Goal: Transaction & Acquisition: Obtain resource

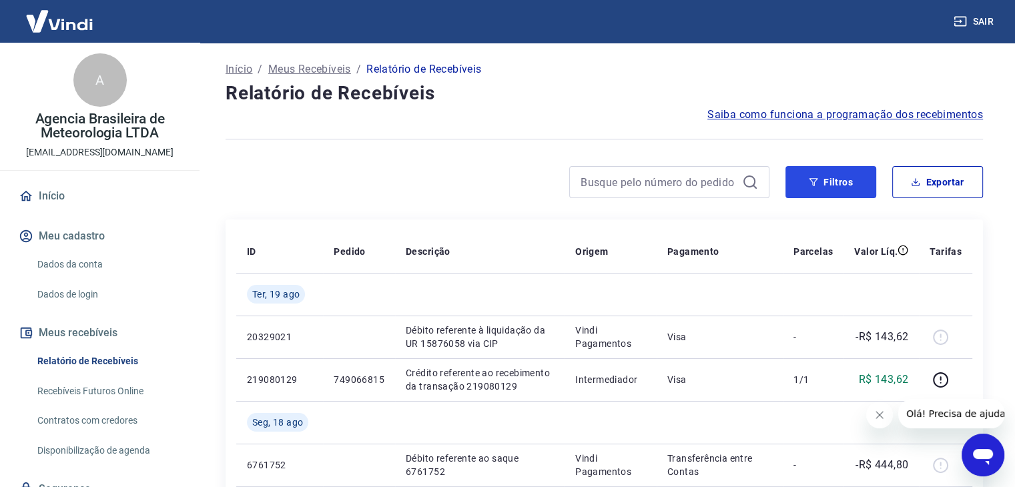
drag, startPoint x: 831, startPoint y: 187, endPoint x: 800, endPoint y: 200, distance: 34.1
click at [831, 187] on button "Filtros" at bounding box center [830, 182] width 91 height 32
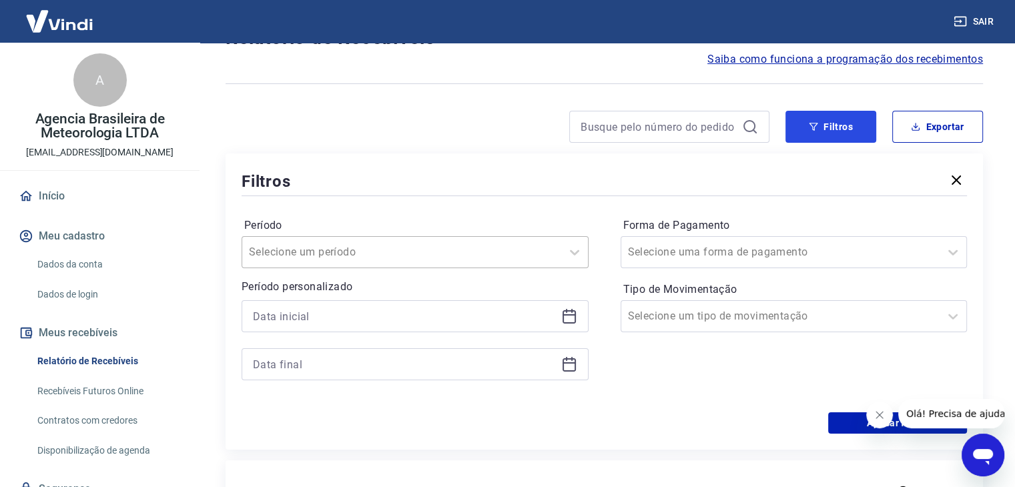
scroll to position [133, 0]
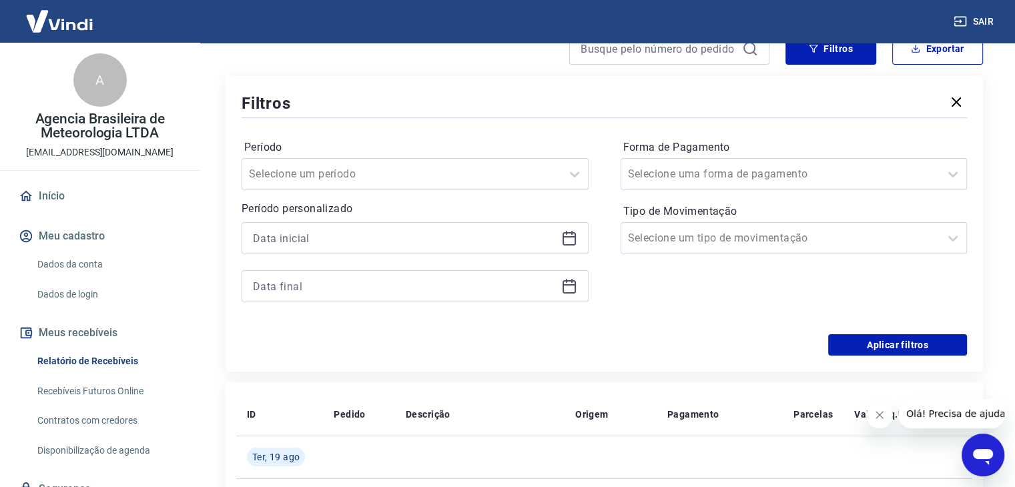
click at [568, 239] on icon at bounding box center [569, 238] width 16 height 16
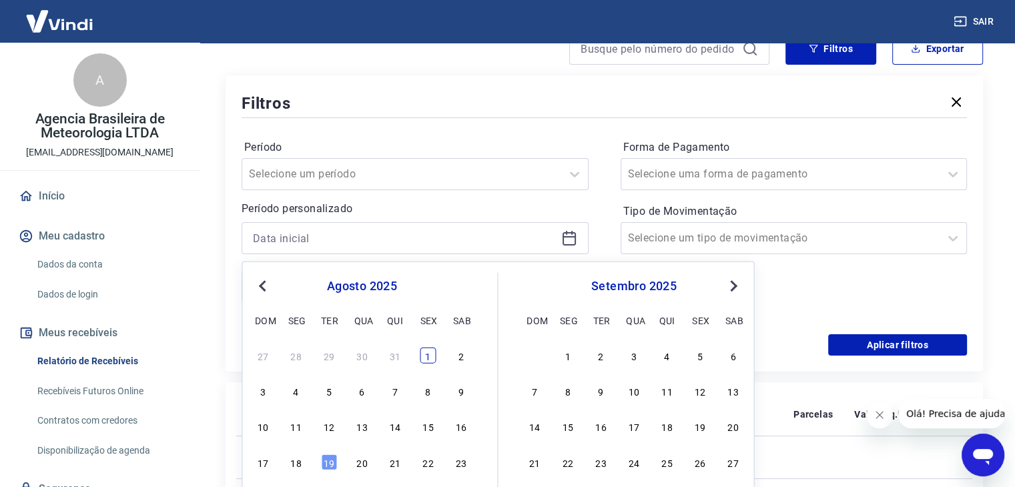
click at [420, 353] on div "1" at bounding box center [428, 356] width 16 height 16
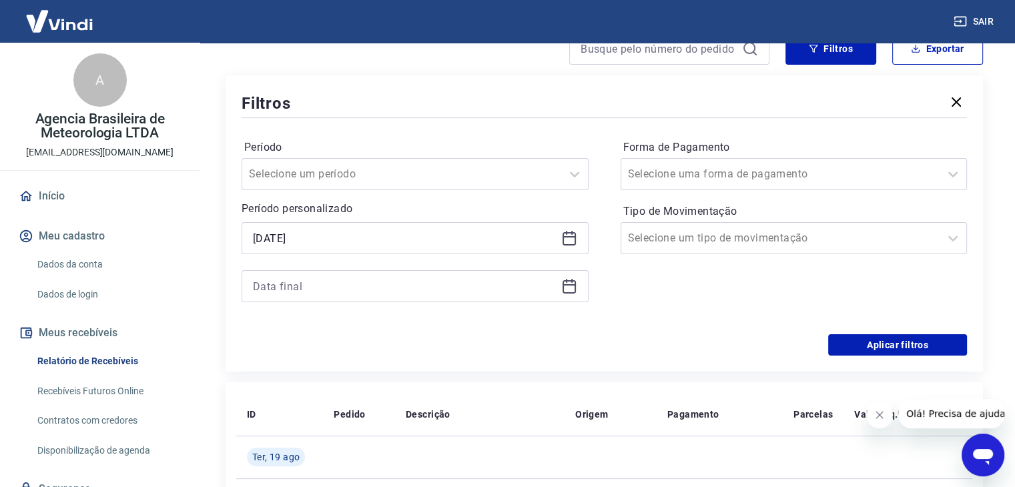
type input "[DATE]"
click at [581, 283] on div at bounding box center [415, 286] width 347 height 32
click at [570, 288] on icon at bounding box center [569, 286] width 16 height 16
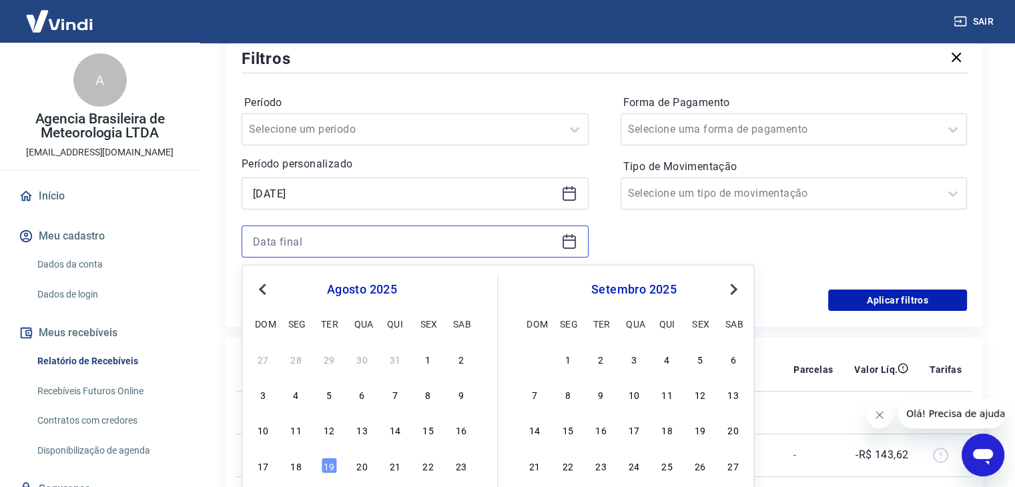
scroll to position [200, 0]
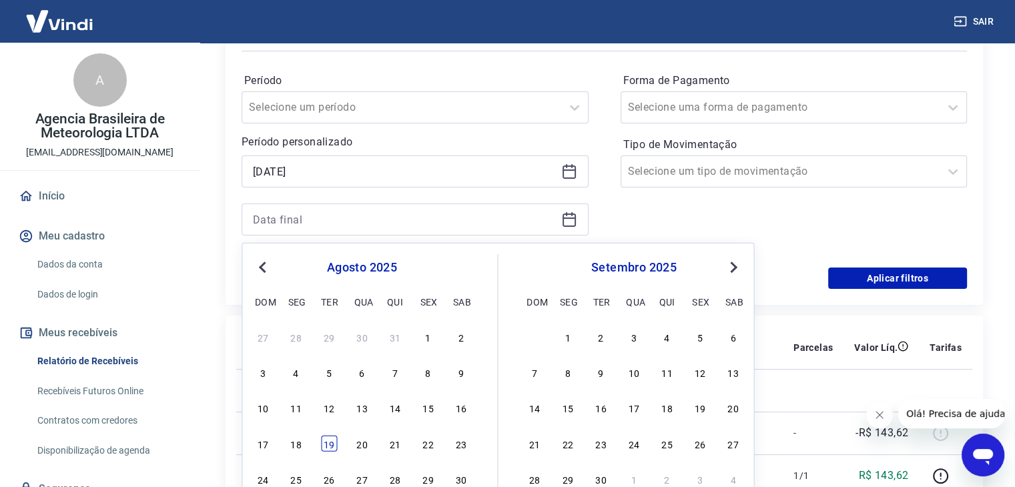
click at [333, 446] on div "19" at bounding box center [329, 443] width 16 height 16
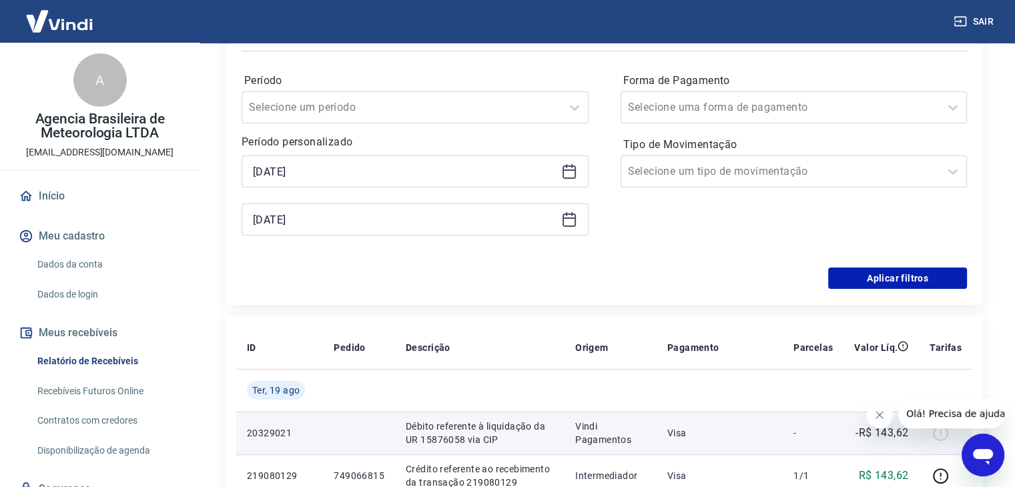
type input "[DATE]"
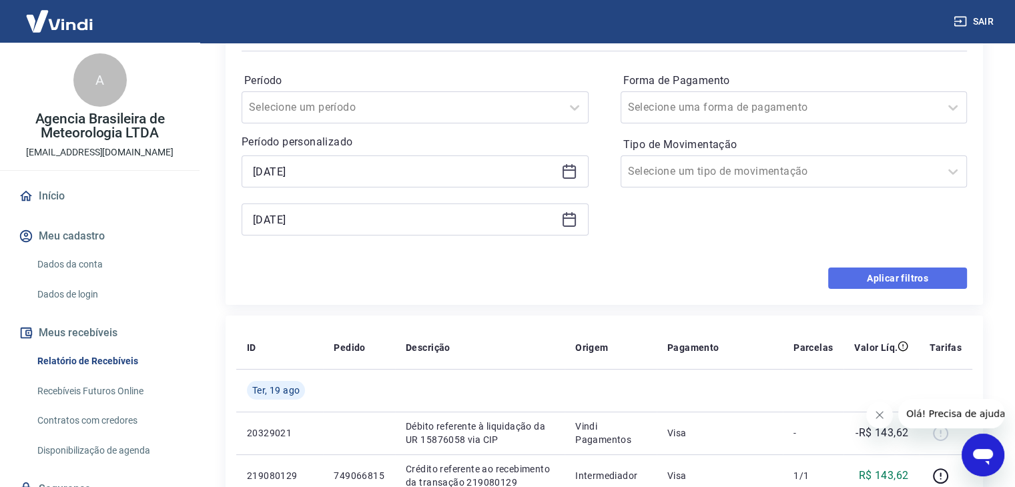
click at [848, 272] on button "Aplicar filtros" at bounding box center [897, 278] width 139 height 21
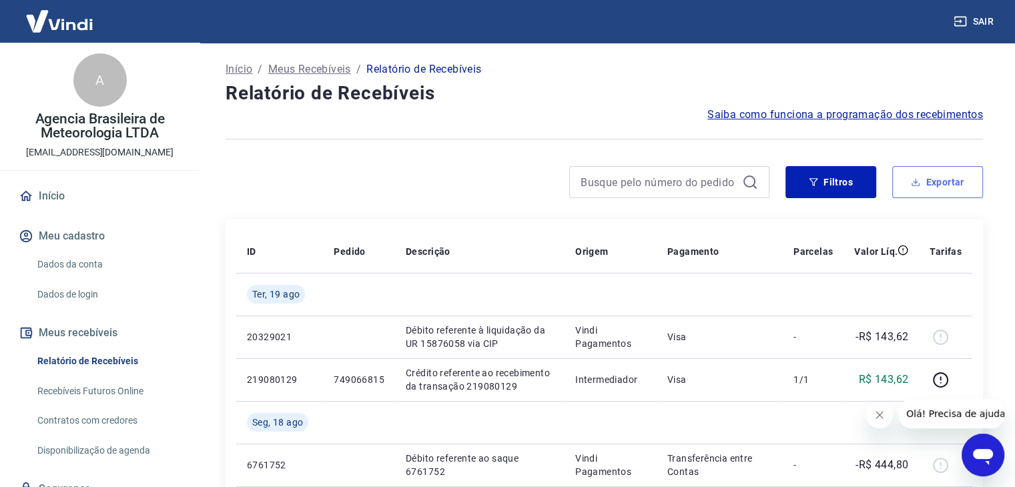
click at [939, 183] on button "Exportar" at bounding box center [937, 182] width 91 height 32
type input "[DATE]"
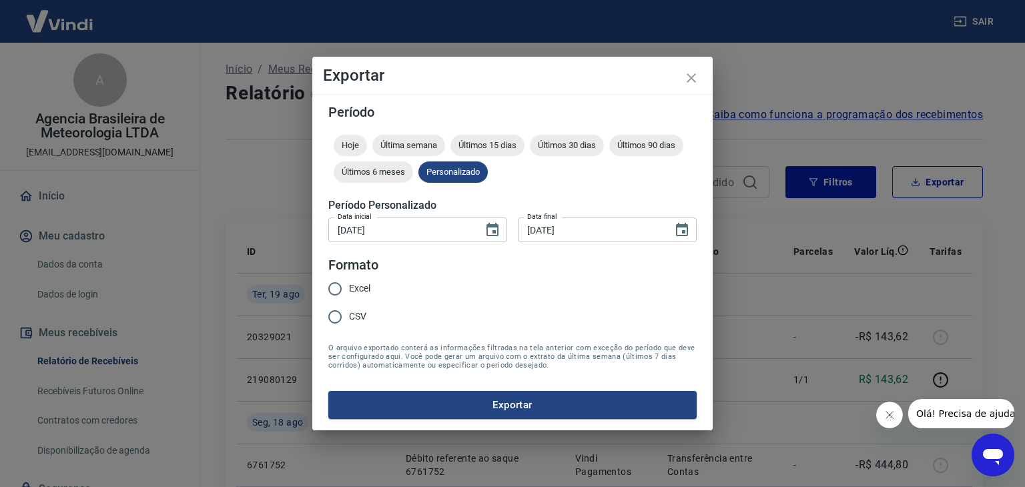
click at [364, 288] on span "Excel" at bounding box center [359, 289] width 21 height 14
click at [349, 288] on input "Excel" at bounding box center [335, 289] width 28 height 28
radio input "true"
click at [500, 400] on button "Exportar" at bounding box center [512, 405] width 368 height 28
